Goal: Information Seeking & Learning: Learn about a topic

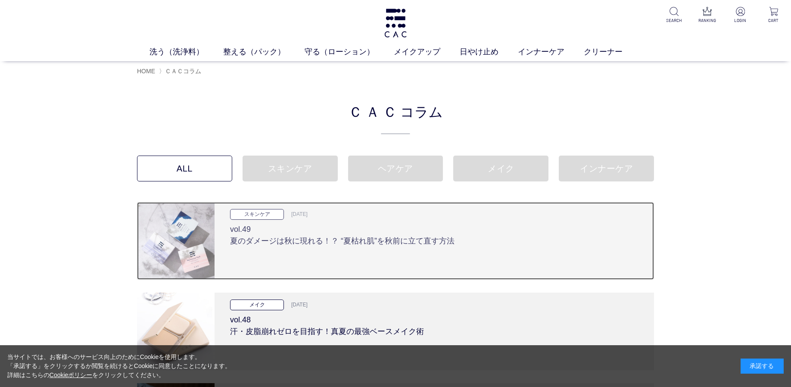
click at [203, 257] on img at bounding box center [176, 241] width 78 height 78
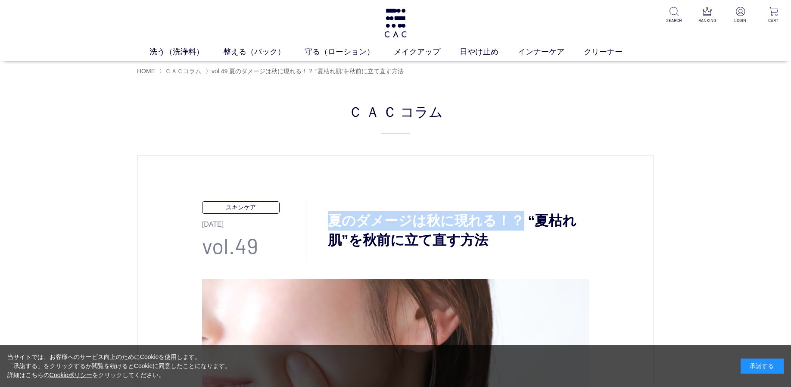
drag, startPoint x: 329, startPoint y: 224, endPoint x: 517, endPoint y: 224, distance: 187.5
click at [517, 224] on h3 "夏のダメージは秋に現れる！？ “夏枯れ肌”を秋前に立て直す方法" at bounding box center [447, 230] width 283 height 39
copy h3 "夏のダメージは秋に現れる！？"
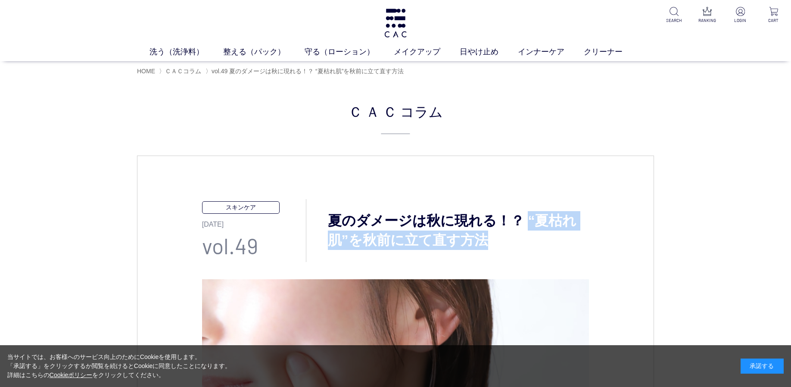
drag, startPoint x: 523, startPoint y: 218, endPoint x: 525, endPoint y: 244, distance: 26.4
click at [526, 245] on h3 "夏のダメージは秋に現れる！？ “夏枯れ肌”を秋前に立て直す方法" at bounding box center [447, 230] width 283 height 39
copy h3 "“夏枯れ肌”を秋前に立て直す方法"
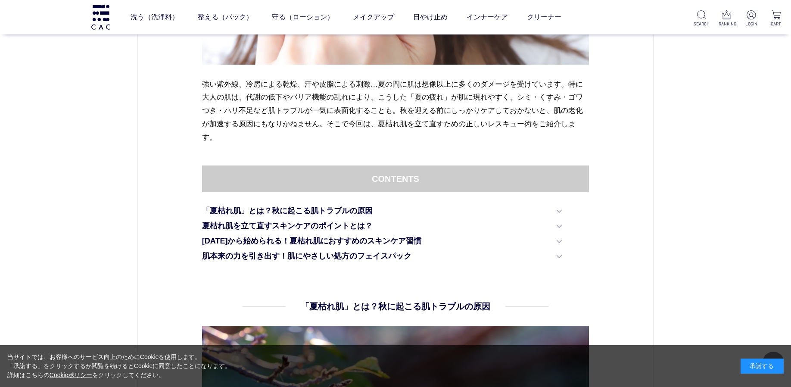
scroll to position [415, 0]
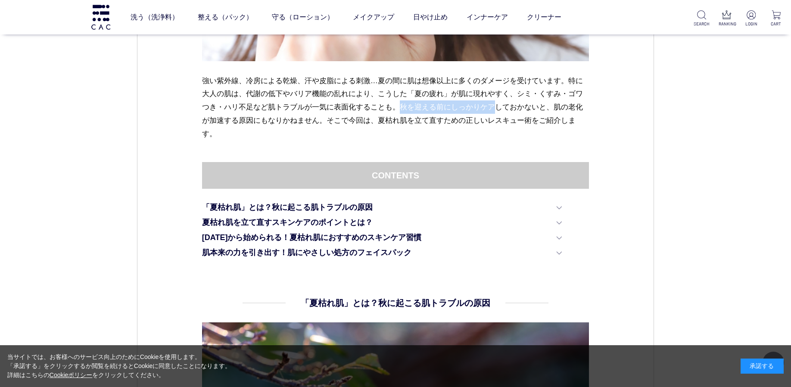
drag, startPoint x: 400, startPoint y: 108, endPoint x: 496, endPoint y: 109, distance: 96.1
click at [496, 109] on p "強い紫外線、冷房による乾燥、汗や皮脂による刺激…夏の間に肌は想像以上に多くのダメージを受けています。特に大人の肌は、代謝の低下やバリア機能の乱れにより、こうし…" at bounding box center [395, 107] width 387 height 67
copy p "秋を迎える前にしっかりケア"
